Goal: Transaction & Acquisition: Purchase product/service

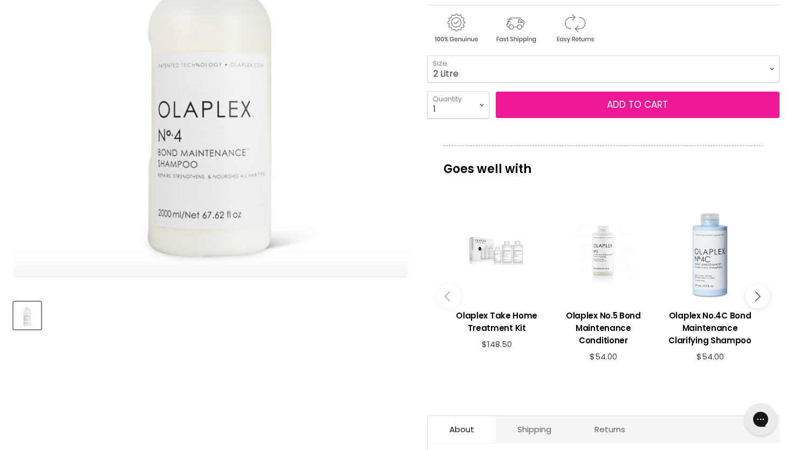
click at [546, 107] on button "Add to cart" at bounding box center [638, 105] width 284 height 27
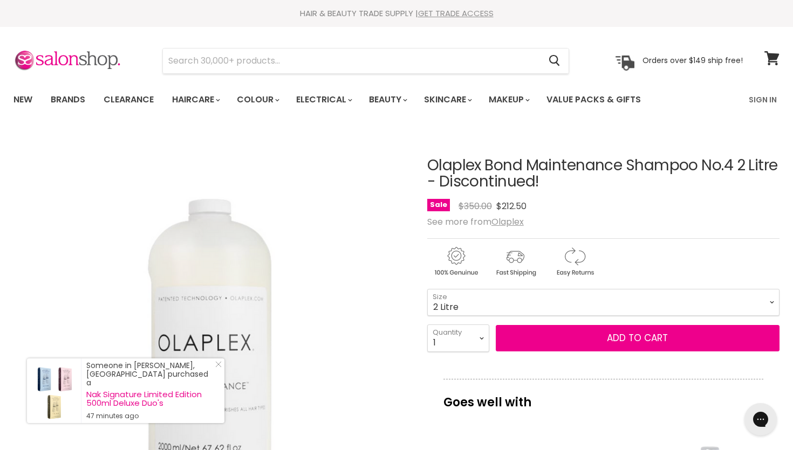
click at [445, 13] on link "GET TRADE ACCESS" at bounding box center [455, 13] width 75 height 11
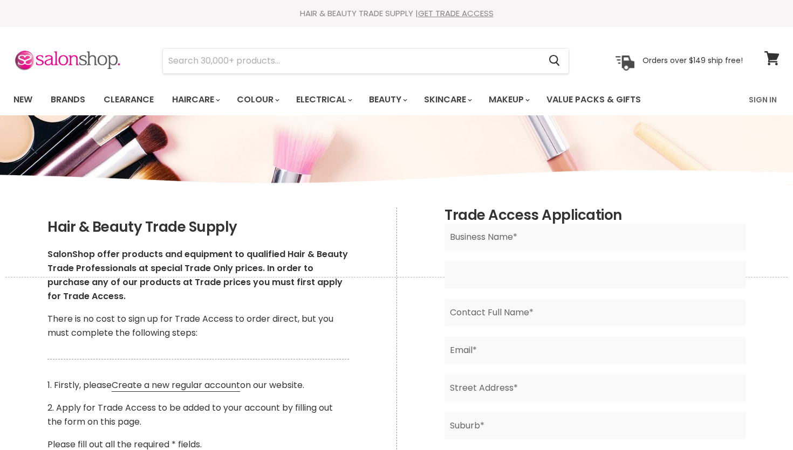
click at [526, 266] on input "Main content" at bounding box center [594, 275] width 301 height 27
click at [503, 236] on input "Main content" at bounding box center [594, 237] width 301 height 27
type input "Divine Artistry by Dee"
click at [501, 276] on input "Main content" at bounding box center [594, 275] width 301 height 27
type input "51496564328"
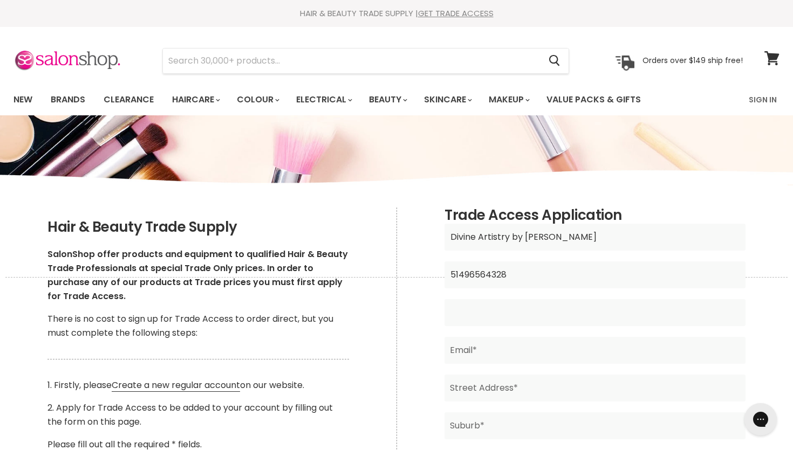
click at [514, 313] on input "Main content" at bounding box center [594, 312] width 301 height 27
type input "d"
type input "Dee Henriquez"
click at [518, 352] on input "Main content" at bounding box center [594, 350] width 301 height 27
type input "divineartistry@outlook.com"
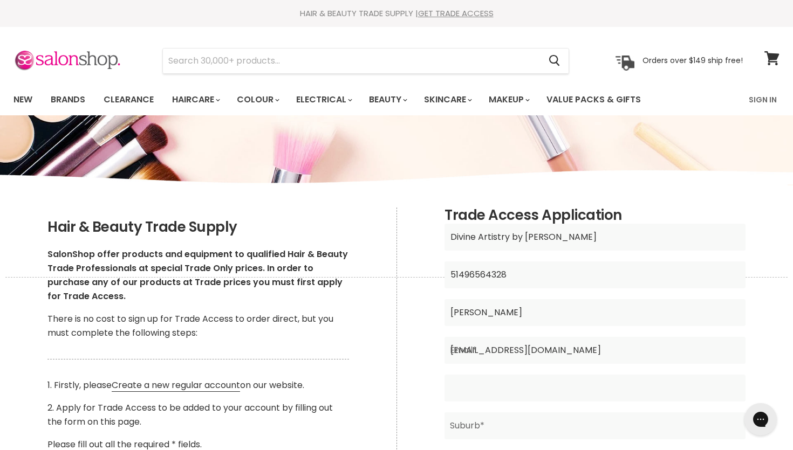
click at [503, 393] on input "Main content" at bounding box center [594, 388] width 301 height 27
type input "53 Wyattville Drive West"
click at [496, 431] on input "Main content" at bounding box center [594, 426] width 301 height 27
type input "H"
click at [571, 382] on input "53 Wyattville Drive West" at bounding box center [594, 388] width 301 height 27
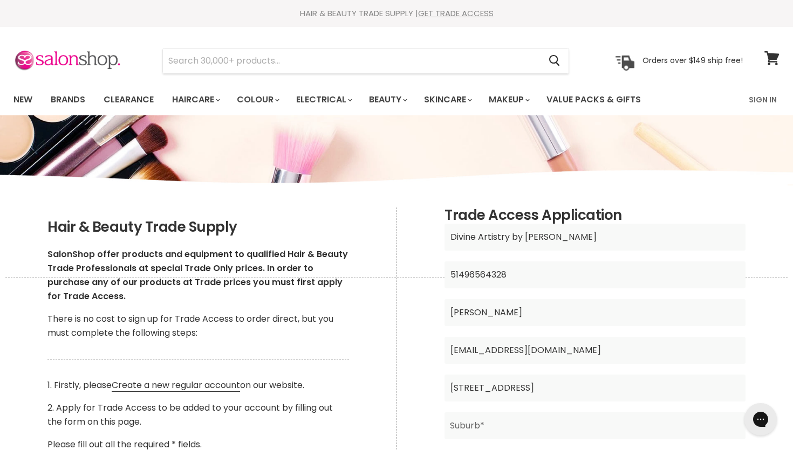
type input "53 Wyattville Drive"
click at [539, 430] on input "Main content" at bounding box center [594, 426] width 301 height 27
type input "E"
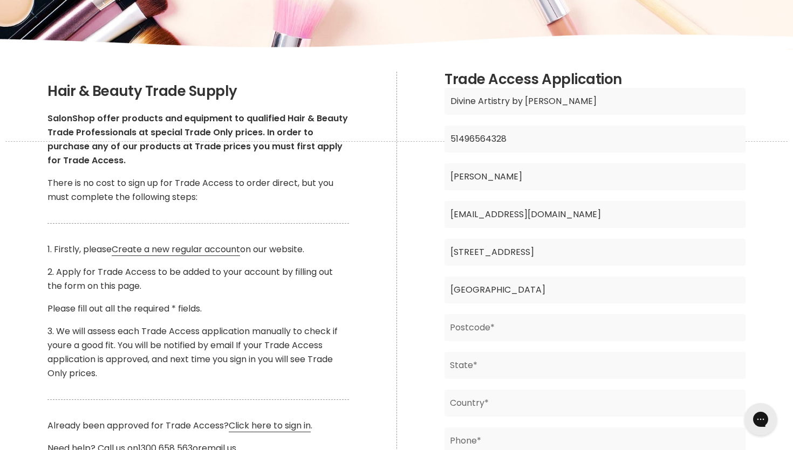
scroll to position [140, 0]
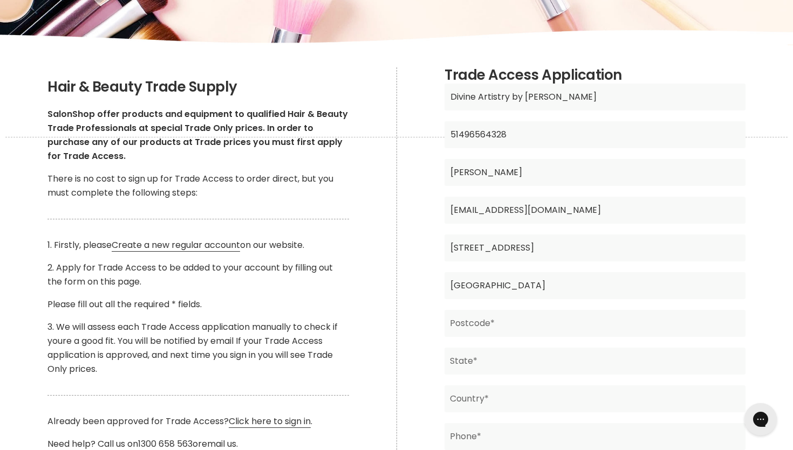
type input "West Hoxton"
click at [526, 324] on input "Main content" at bounding box center [594, 323] width 301 height 27
type input "2171"
click at [499, 363] on input "Main content" at bounding box center [594, 361] width 301 height 27
type input "NSW"
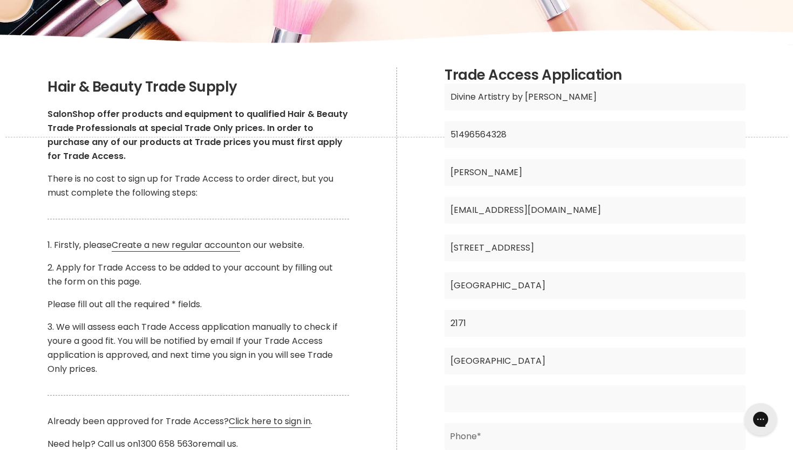
click at [507, 398] on input "Main content" at bounding box center [594, 399] width 301 height 27
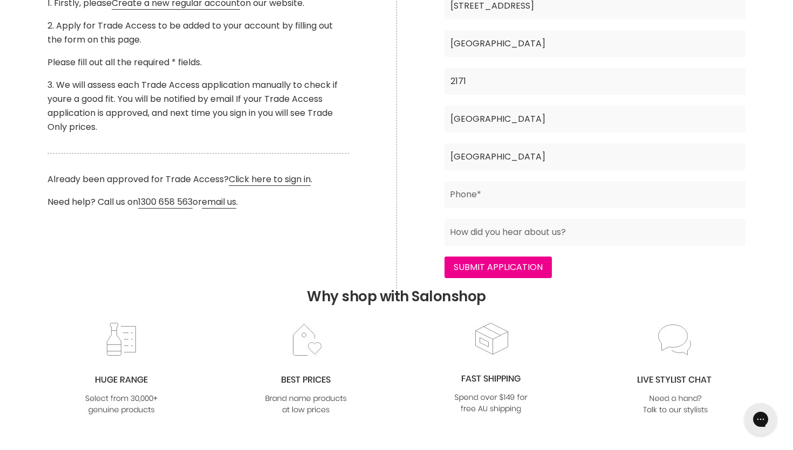
scroll to position [276, 0]
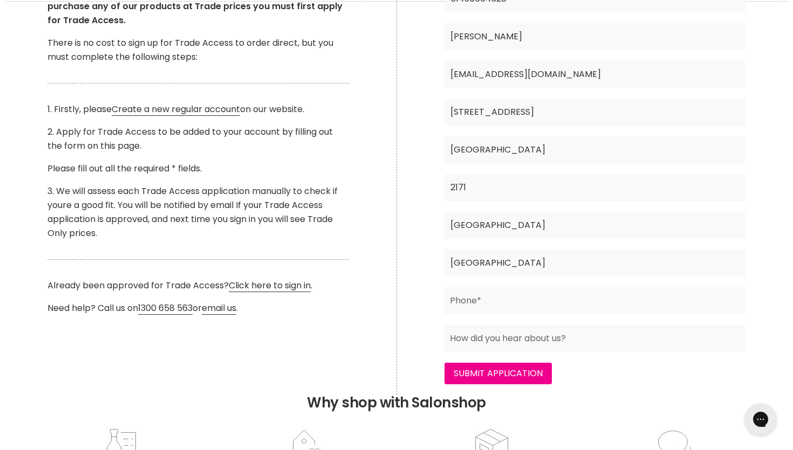
type input "Australia"
click at [473, 308] on input "Main content" at bounding box center [594, 300] width 301 height 27
type input "0423899854"
click at [518, 379] on input "Submit Application" at bounding box center [497, 374] width 107 height 22
type input "online"
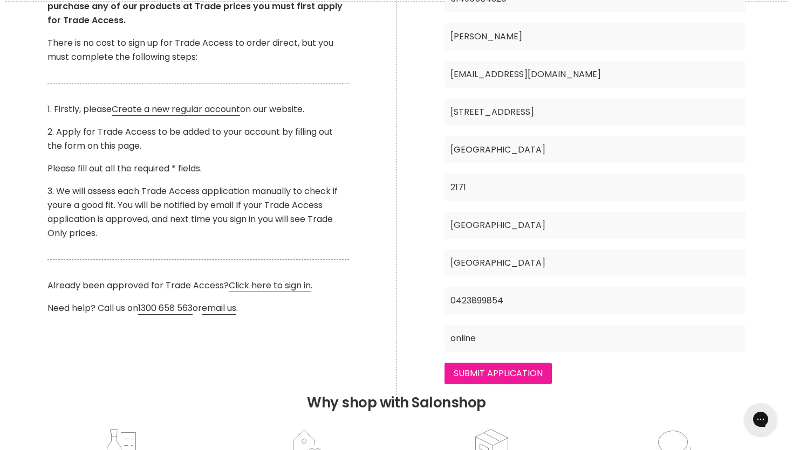
click at [490, 381] on input "Submit Application" at bounding box center [497, 374] width 107 height 22
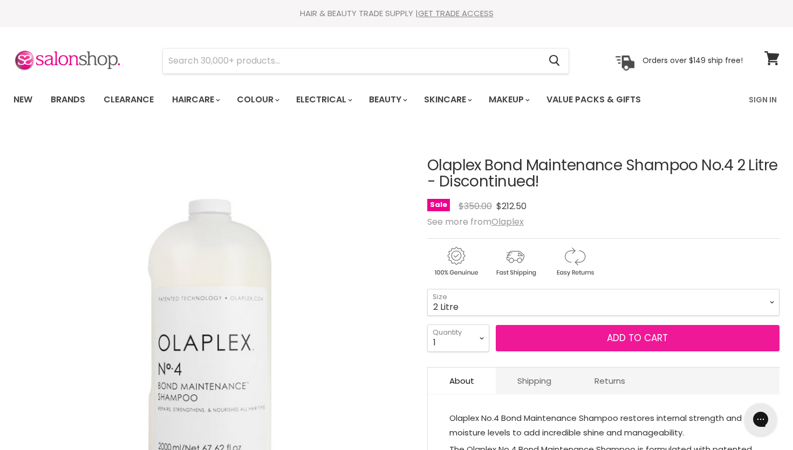
click at [624, 341] on span "Add to cart" at bounding box center [637, 338] width 61 height 13
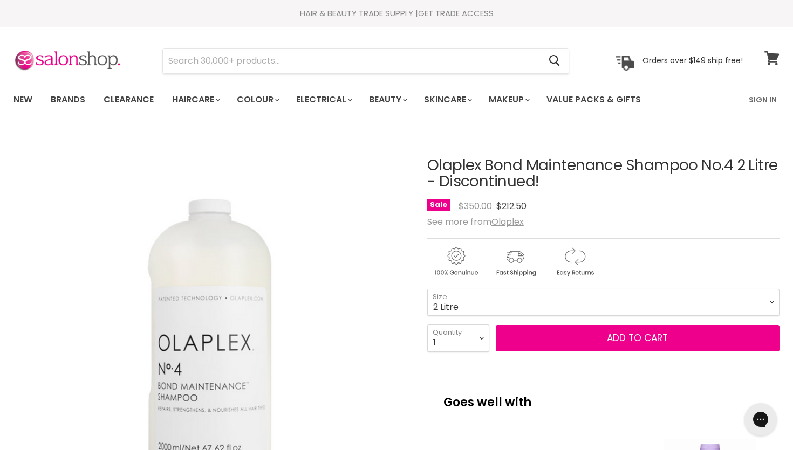
click at [765, 59] on icon at bounding box center [771, 58] width 15 height 14
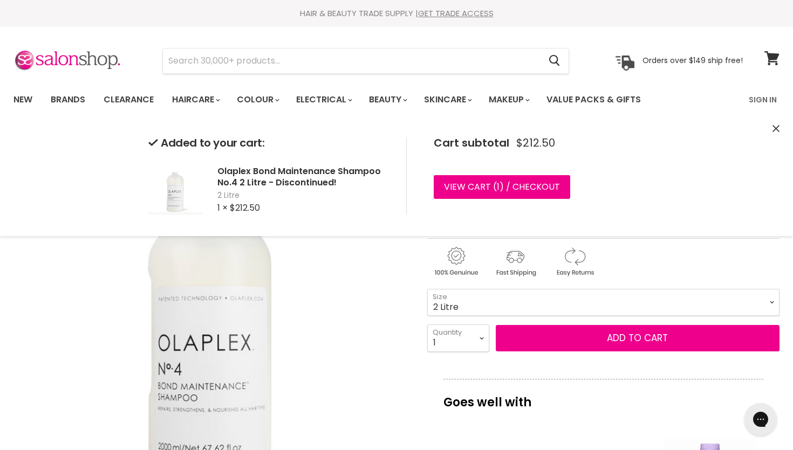
click at [780, 128] on div "Added to your cart: Olaplex Bond Maintenance Shampoo No.4 2 Litre - Discontinue…" at bounding box center [396, 175] width 793 height 121
click at [777, 128] on icon "Close" at bounding box center [775, 128] width 7 height 7
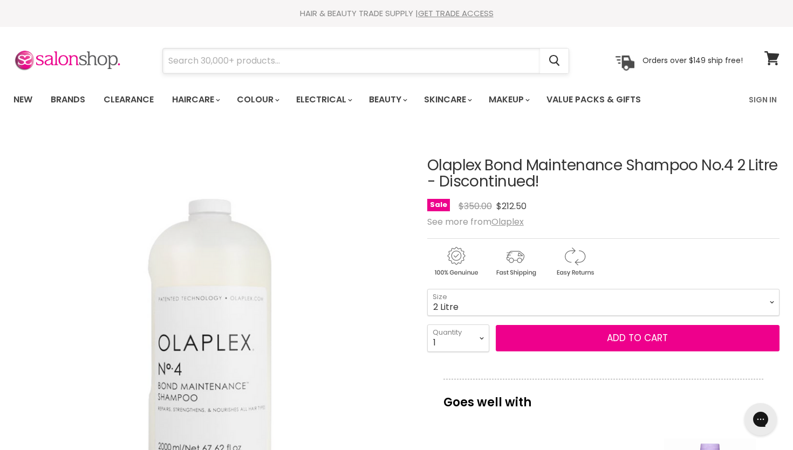
click at [215, 58] on input "Search" at bounding box center [351, 61] width 377 height 25
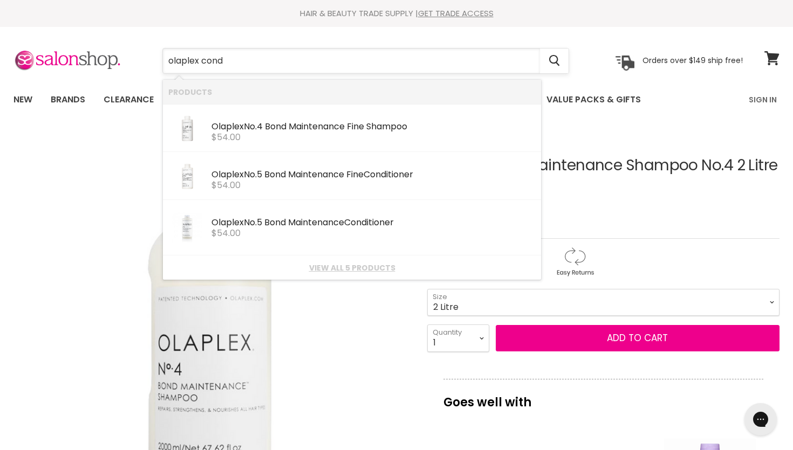
type input "olaplex condi"
click at [355, 272] on link "View all 4 products" at bounding box center [351, 268] width 367 height 9
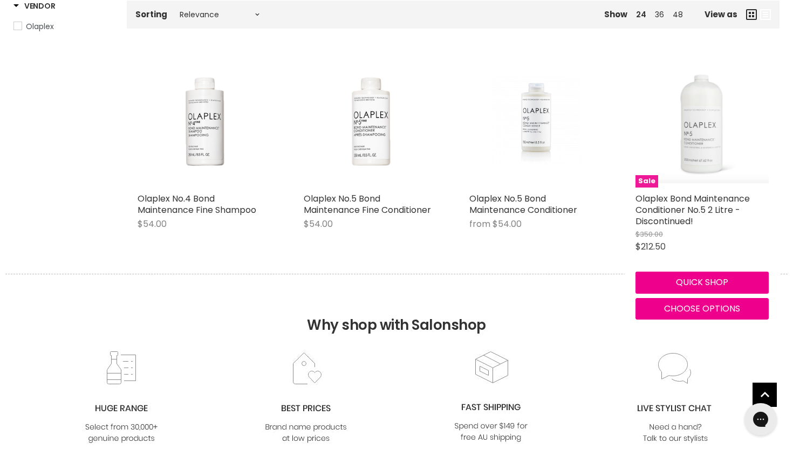
click at [700, 144] on img "Main content" at bounding box center [702, 121] width 134 height 125
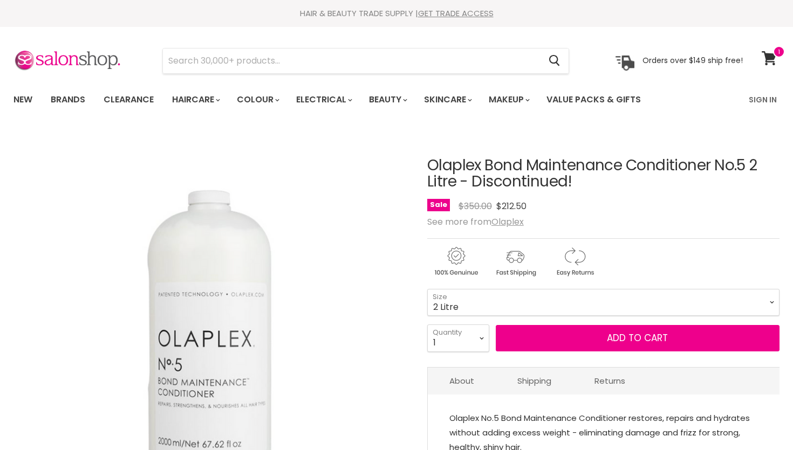
click at [566, 339] on button "Add to cart" at bounding box center [638, 338] width 284 height 27
